Goal: Find contact information: Find contact information

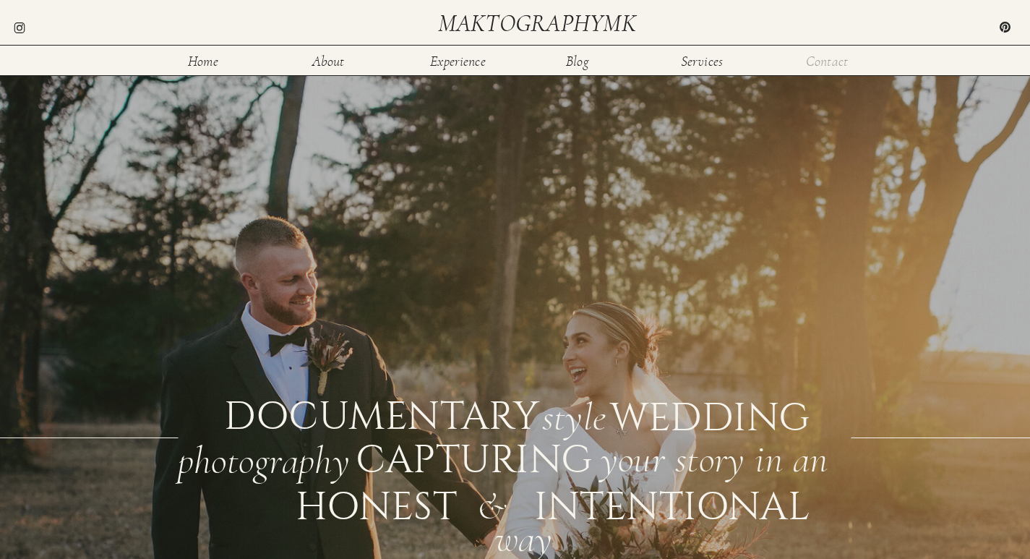
click at [834, 58] on nav "Contact" at bounding box center [827, 60] width 47 height 12
click at [809, 67] on nav "Contact" at bounding box center [827, 60] width 47 height 12
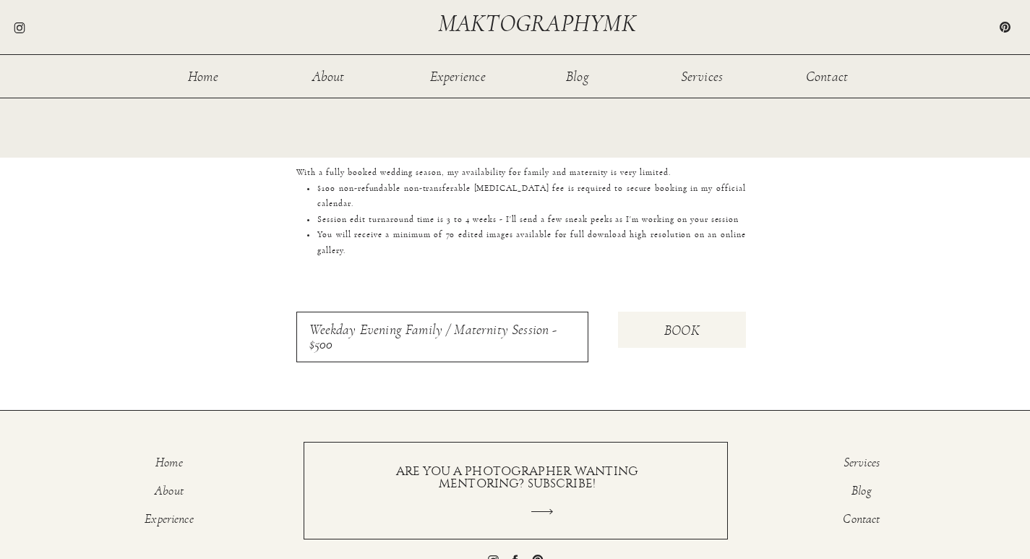
scroll to position [1349, 0]
